Goal: Task Accomplishment & Management: Complete application form

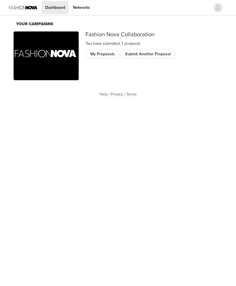
click at [101, 57] on button "My Proposals" at bounding box center [103, 54] width 34 height 9
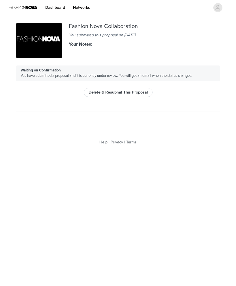
click at [137, 90] on button "Delete & Resubmit This Proposal" at bounding box center [118, 92] width 69 height 9
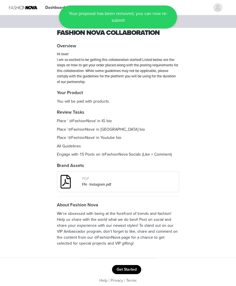
scroll to position [5, 0]
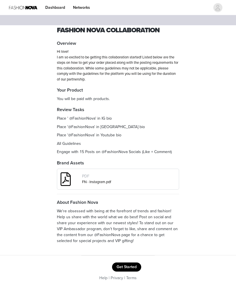
click at [134, 263] on button "Get Started" at bounding box center [126, 267] width 29 height 9
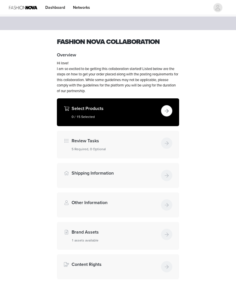
click at [167, 112] on button "button" at bounding box center [166, 110] width 11 height 11
